Goal: Task Accomplishment & Management: Complete application form

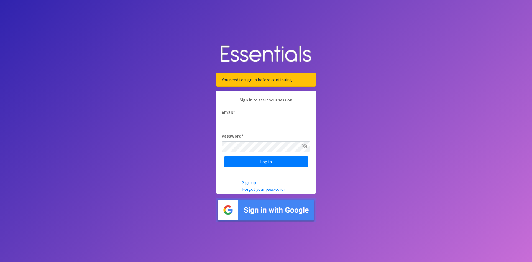
type input "[EMAIL_ADDRESS][DOMAIN_NAME]"
click at [270, 163] on input "Log in" at bounding box center [266, 161] width 85 height 11
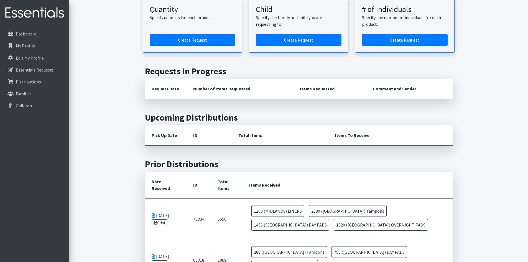
scroll to position [61, 0]
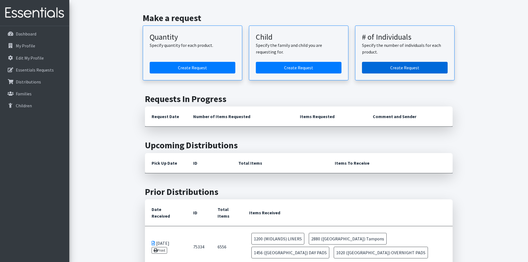
click at [410, 71] on link "Create Request" at bounding box center [405, 68] width 86 height 12
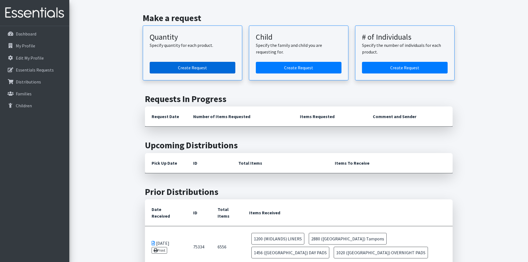
click at [189, 68] on link "Create Request" at bounding box center [193, 68] width 86 height 12
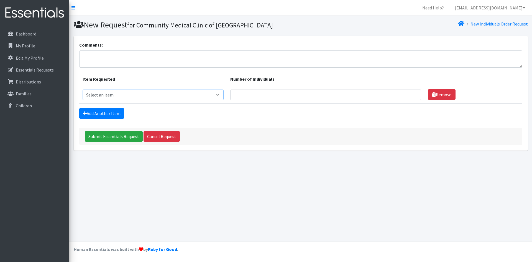
click at [221, 96] on select "Select an item Adult Period Pack Student Period Pack" at bounding box center [153, 94] width 141 height 11
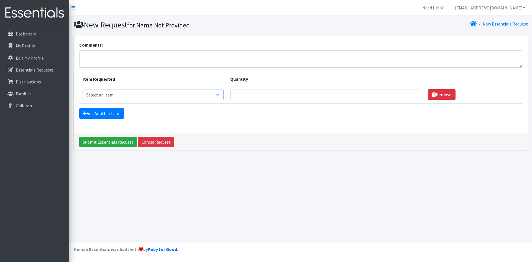
click at [221, 97] on select "Select an item Adult Period Pack Student Period Pack" at bounding box center [153, 94] width 141 height 11
select select "7756"
click at [83, 89] on select "Select an item Adult Period Pack Student Period Pack" at bounding box center [153, 94] width 141 height 11
click at [243, 97] on input "Quantity" at bounding box center [325, 94] width 191 height 11
type input "100"
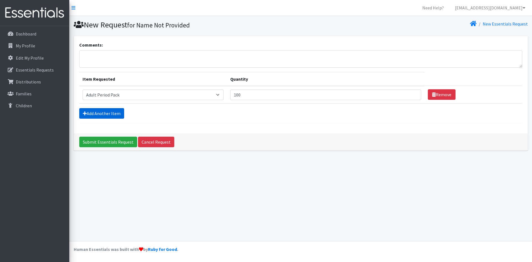
click at [122, 116] on link "Add Another Item" at bounding box center [101, 113] width 45 height 11
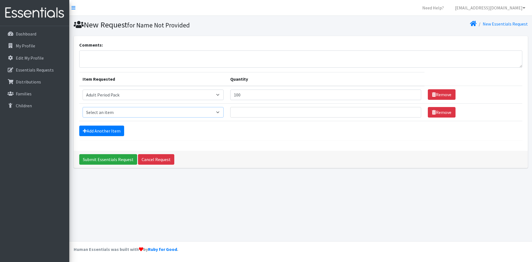
click at [221, 112] on select "Select an item Adult Period Pack Student Period Pack" at bounding box center [153, 112] width 141 height 11
select select "7757"
click at [83, 107] on select "Select an item Adult Period Pack Student Period Pack" at bounding box center [153, 112] width 141 height 11
click at [264, 112] on input "Quantity" at bounding box center [325, 112] width 191 height 11
type input "100"
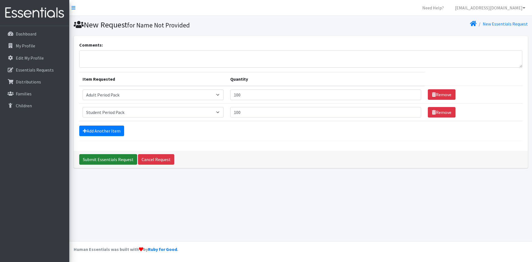
click at [117, 161] on input "Submit Essentials Request" at bounding box center [108, 159] width 58 height 11
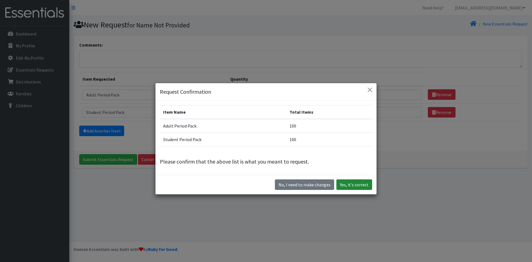
click at [354, 185] on button "Yes, it's correct" at bounding box center [354, 184] width 36 height 11
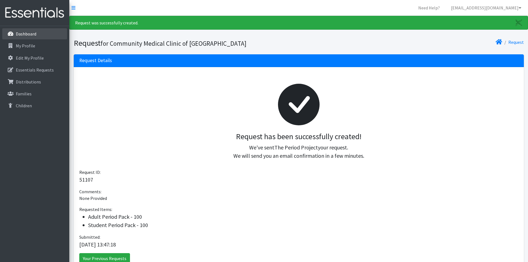
click at [37, 34] on link "Dashboard" at bounding box center [34, 33] width 65 height 11
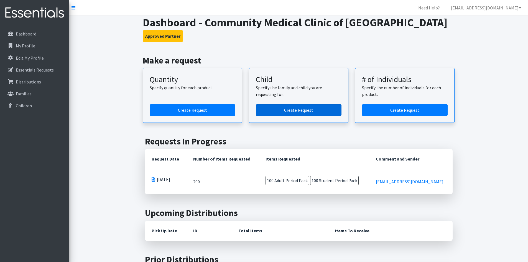
click at [296, 109] on link "Create Request" at bounding box center [299, 110] width 86 height 12
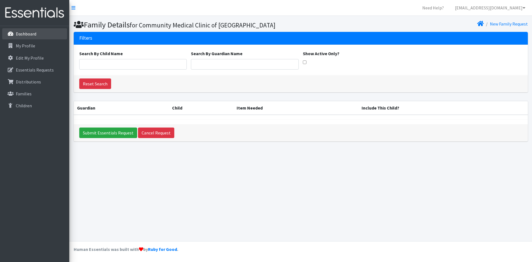
click at [25, 35] on p "Dashboard" at bounding box center [26, 34] width 21 height 6
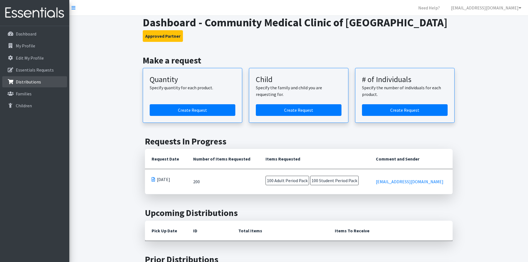
click at [37, 83] on p "Distributions" at bounding box center [28, 82] width 25 height 6
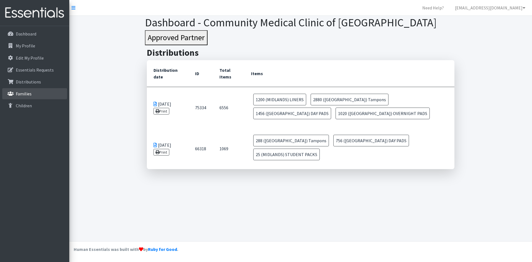
click at [20, 95] on p "Families" at bounding box center [24, 94] width 16 height 6
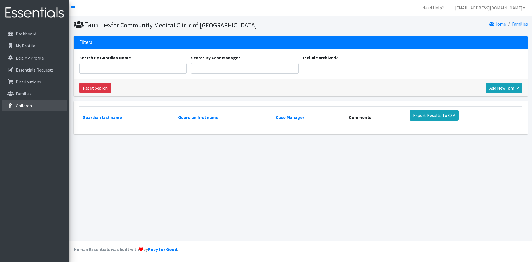
click at [23, 105] on p "Children" at bounding box center [24, 106] width 16 height 6
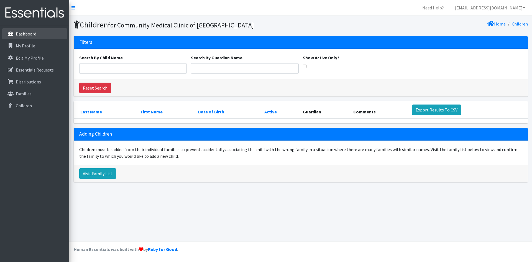
click at [23, 33] on p "Dashboard" at bounding box center [26, 34] width 21 height 6
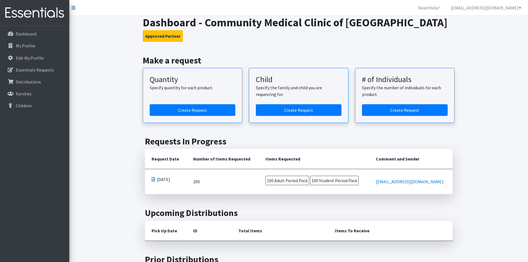
click at [73, 8] on icon at bounding box center [73, 8] width 4 height 4
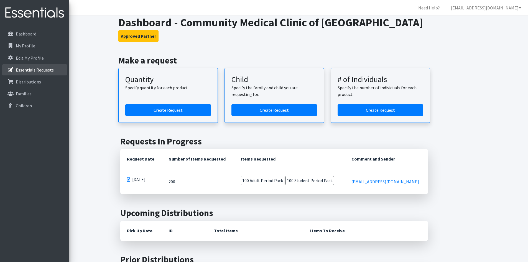
click at [16, 70] on p "Essentials Requests" at bounding box center [16, 69] width 0 height 7
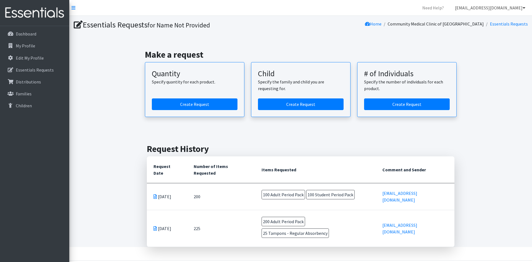
click at [518, 8] on link "[EMAIL_ADDRESS][DOMAIN_NAME]" at bounding box center [490, 7] width 79 height 11
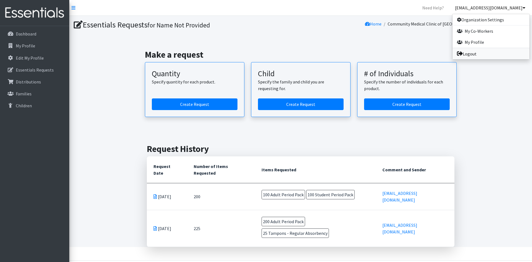
click at [474, 55] on link "Logout" at bounding box center [490, 53] width 77 height 11
